Goal: Transaction & Acquisition: Download file/media

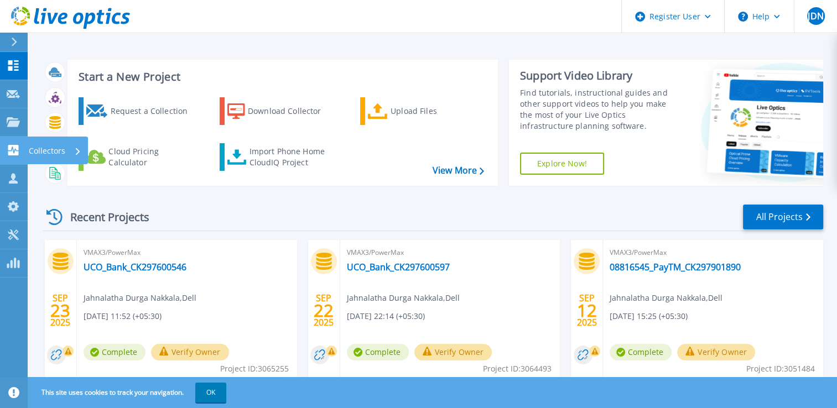
click at [11, 151] on icon at bounding box center [13, 150] width 13 height 11
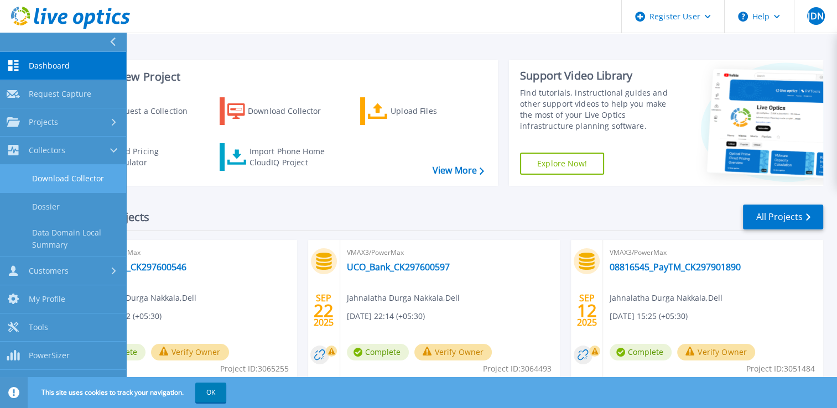
click at [58, 173] on link "Download Collector" at bounding box center [63, 179] width 126 height 28
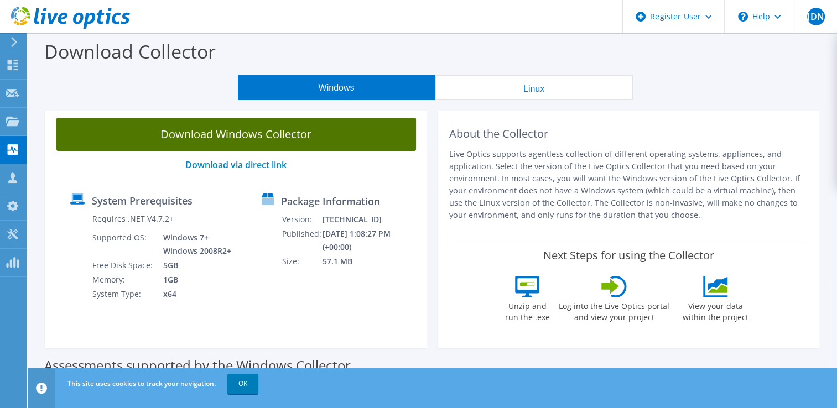
click at [152, 132] on link "Download Windows Collector" at bounding box center [235, 134] width 359 height 33
